Goal: Communication & Community: Answer question/provide support

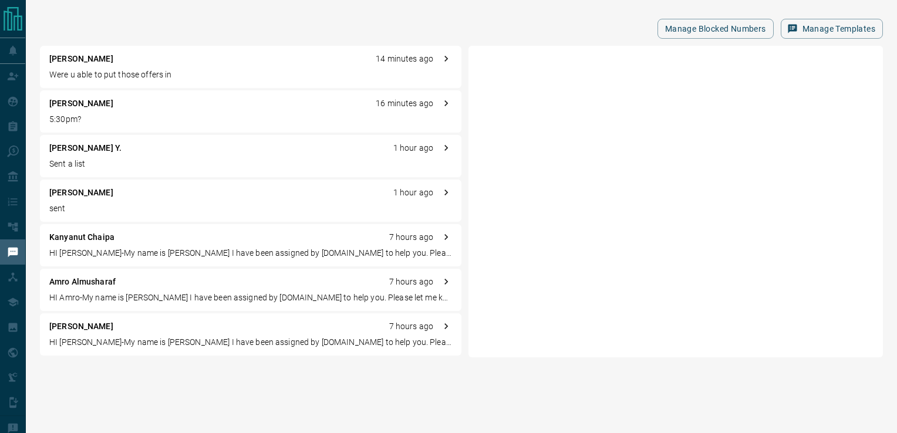
click at [112, 69] on p "Were u able to put those offers in" at bounding box center [250, 75] width 403 height 12
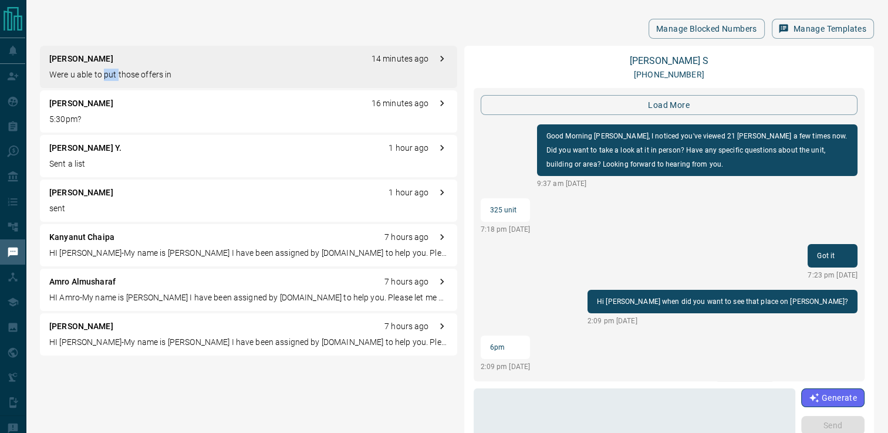
scroll to position [1226, 0]
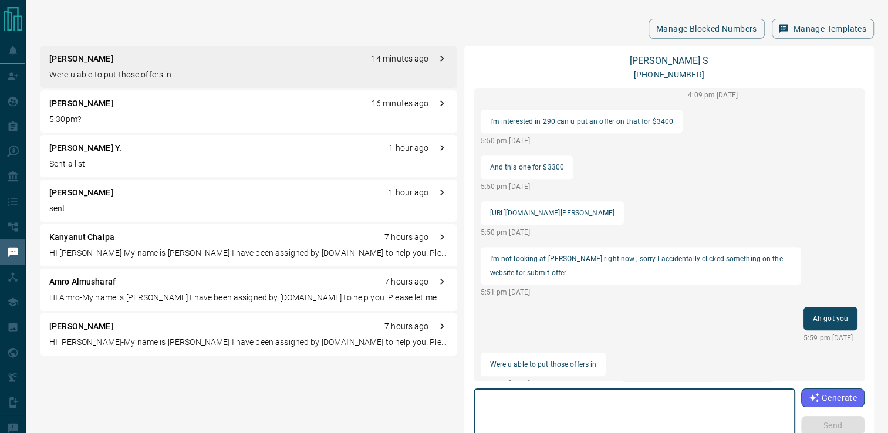
click at [587, 403] on textarea at bounding box center [634, 419] width 305 height 50
click at [696, 400] on textarea "**********" at bounding box center [635, 419] width 306 height 50
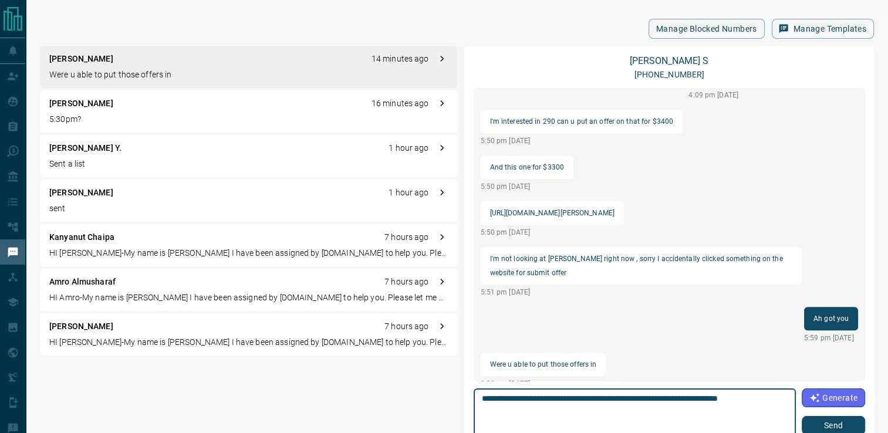
type textarea "**********"
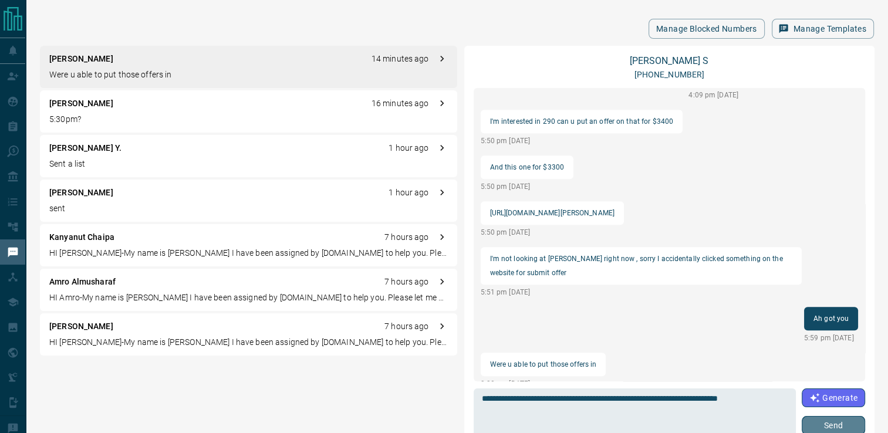
click at [820, 422] on button "Send" at bounding box center [833, 425] width 63 height 19
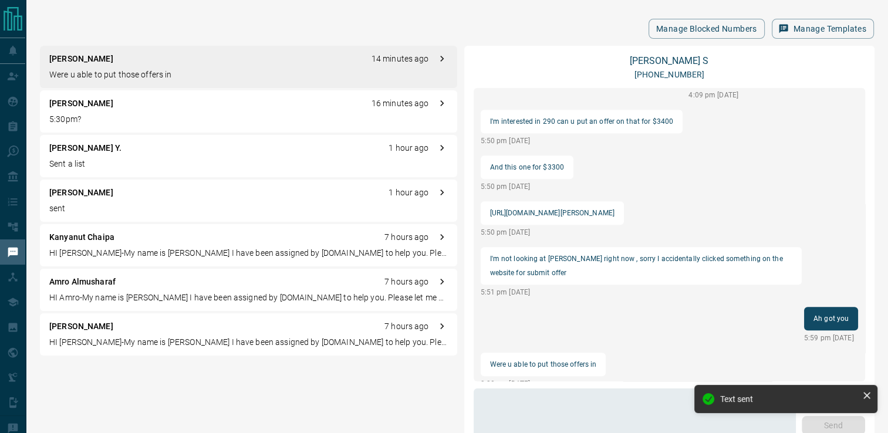
scroll to position [1198, 0]
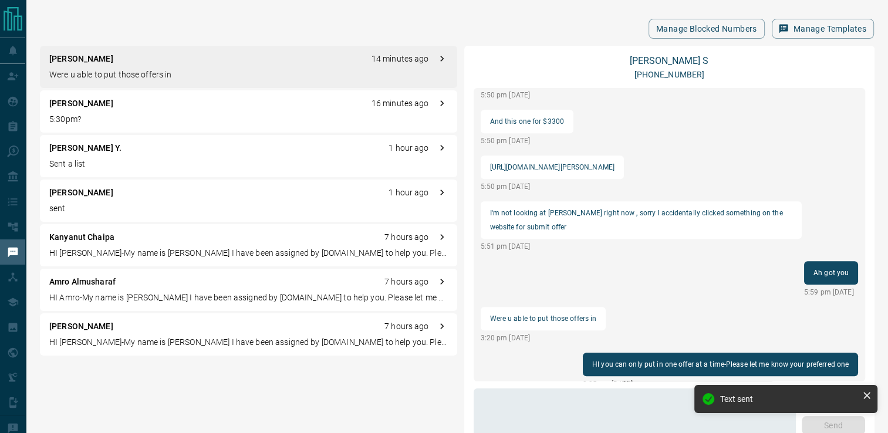
drag, startPoint x: 868, startPoint y: 396, endPoint x: 852, endPoint y: 371, distance: 29.3
click at [867, 394] on icon at bounding box center [867, 396] width 12 height 12
click at [100, 96] on div "[PERSON_NAME] 16 minutes ago 5:30pm?" at bounding box center [248, 111] width 417 height 42
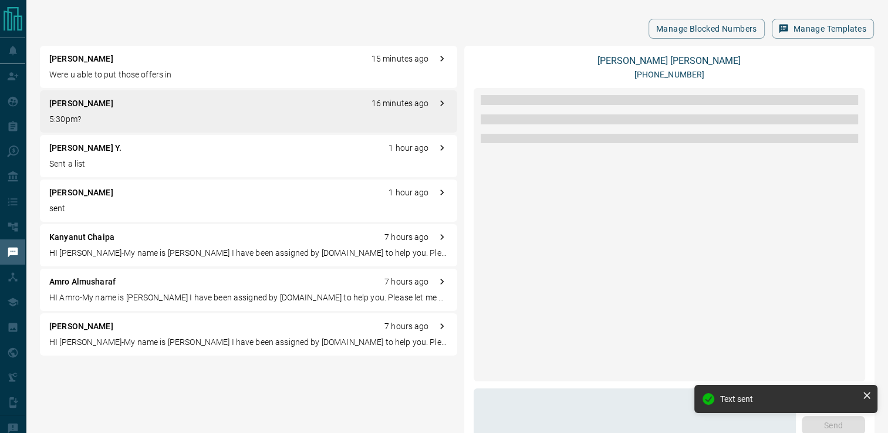
click at [113, 105] on p "[PERSON_NAME]" at bounding box center [81, 103] width 64 height 12
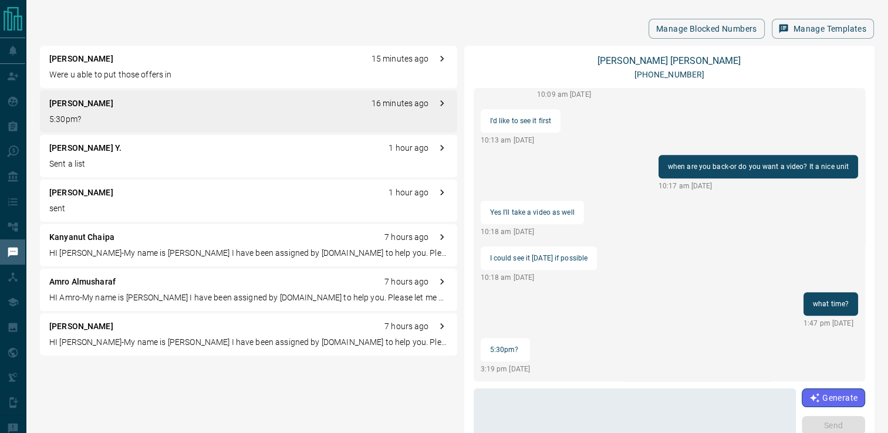
click at [437, 31] on div "Manage Blocked Numbers Manage Templates" at bounding box center [457, 29] width 834 height 20
click at [86, 102] on p "[PERSON_NAME]" at bounding box center [81, 103] width 64 height 12
click at [557, 422] on textarea at bounding box center [635, 419] width 306 height 50
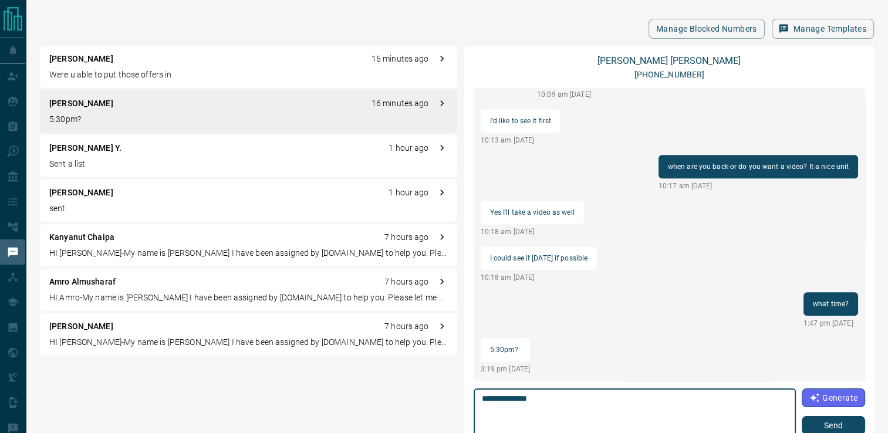
type textarea "**********"
click at [815, 423] on button "Send" at bounding box center [833, 425] width 63 height 19
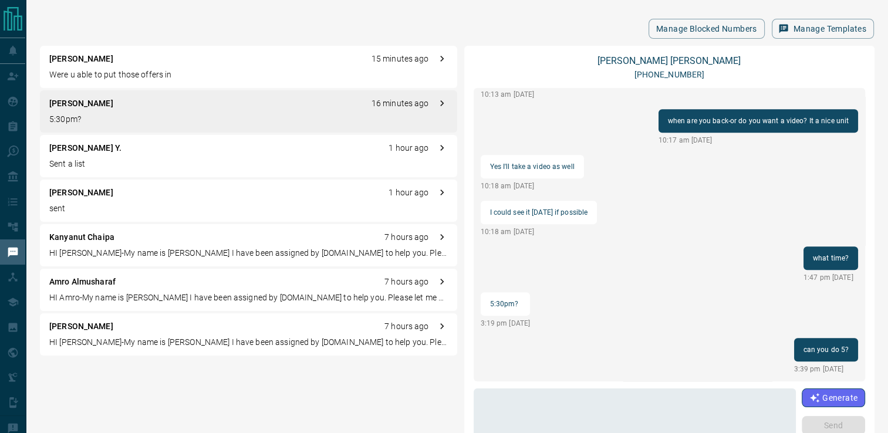
click at [97, 72] on p "Were u able to put those offers in" at bounding box center [248, 75] width 399 height 12
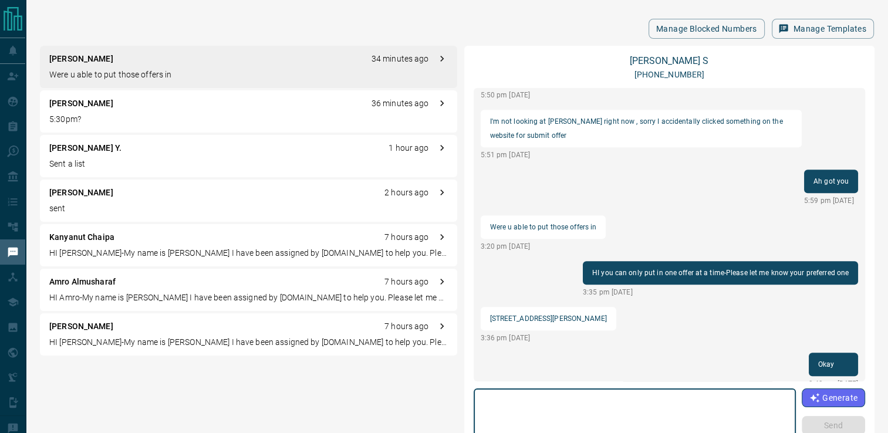
click at [599, 398] on textarea at bounding box center [635, 419] width 306 height 50
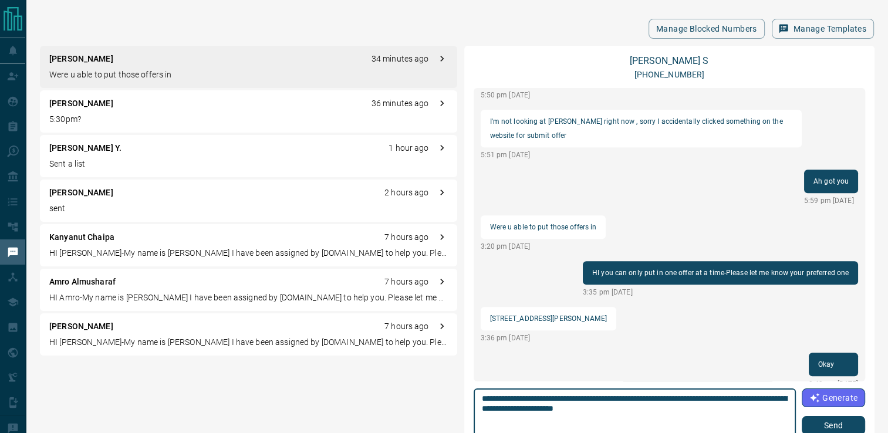
type textarea "**********"
click at [810, 429] on button "Send" at bounding box center [833, 425] width 63 height 19
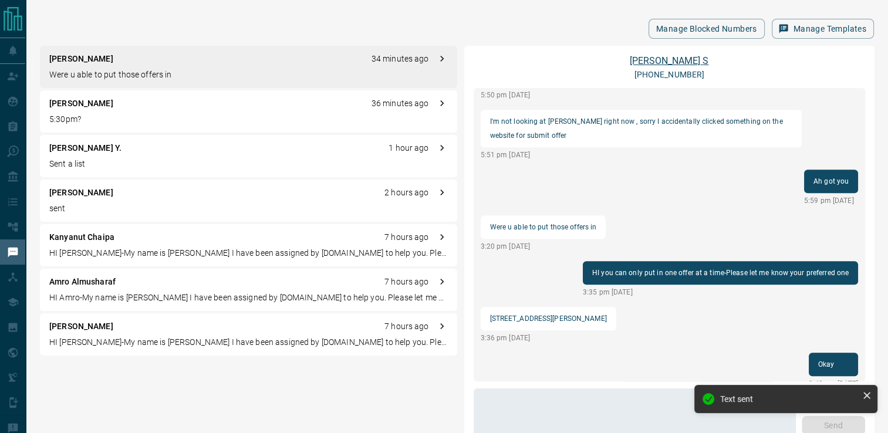
scroll to position [1212, 0]
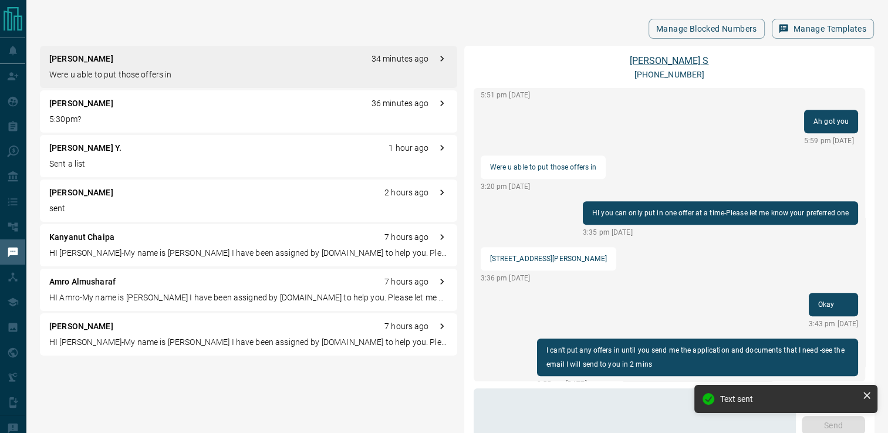
click at [668, 60] on link "[PERSON_NAME]" at bounding box center [669, 60] width 79 height 11
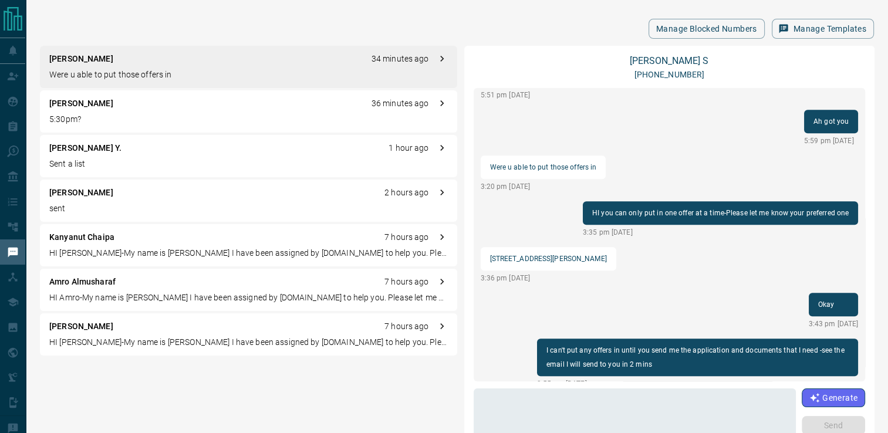
click at [423, 15] on div "Manage Blocked Numbers Manage Templates [PERSON_NAME] S 34 minutes ago Were u a…" at bounding box center [457, 264] width 862 height 529
